Goal: Information Seeking & Learning: Learn about a topic

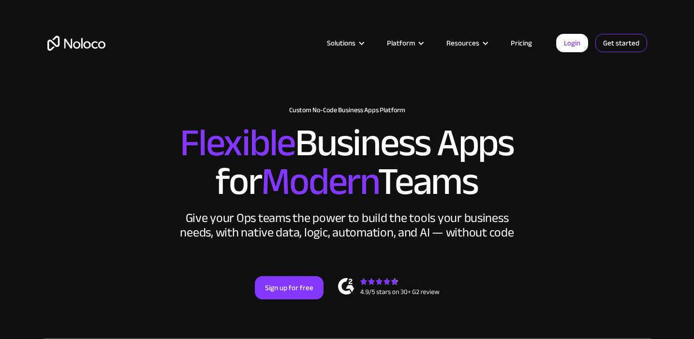
click at [629, 40] on link "Get started" at bounding box center [622, 43] width 52 height 18
click at [607, 42] on link "Get started" at bounding box center [622, 43] width 52 height 18
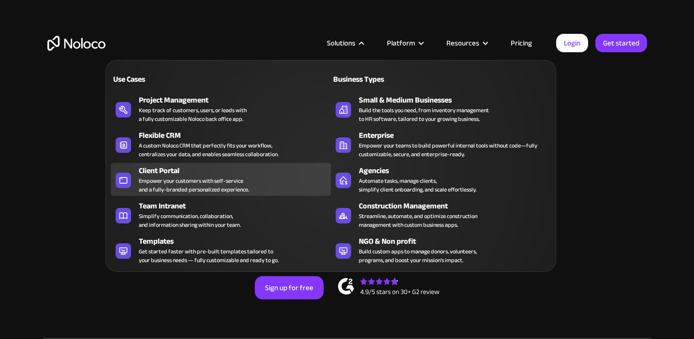
click at [264, 187] on div "Client Portal Empower your customers with self-service and a fully-branded pers…" at bounding box center [232, 179] width 187 height 29
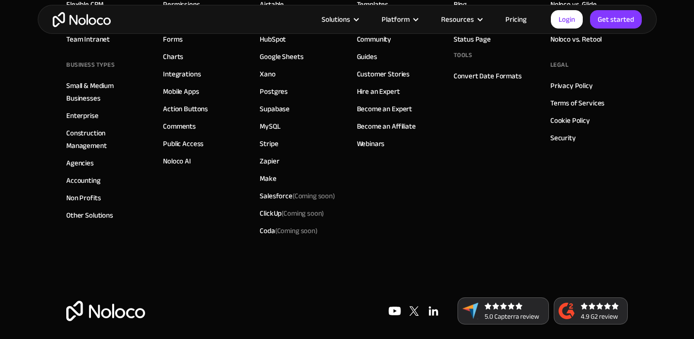
scroll to position [5515, 0]
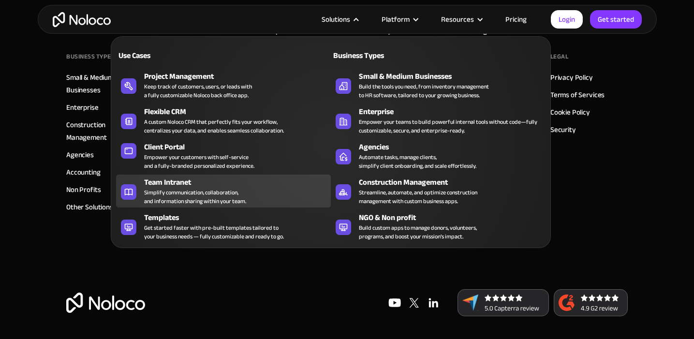
click at [273, 198] on div "Team Intranet Simplify communication, collaboration, and information sharing wi…" at bounding box center [235, 191] width 182 height 29
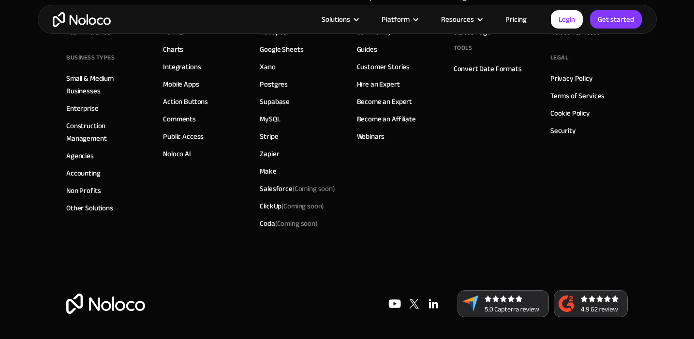
scroll to position [4267, 0]
